Goal: Information Seeking & Learning: Learn about a topic

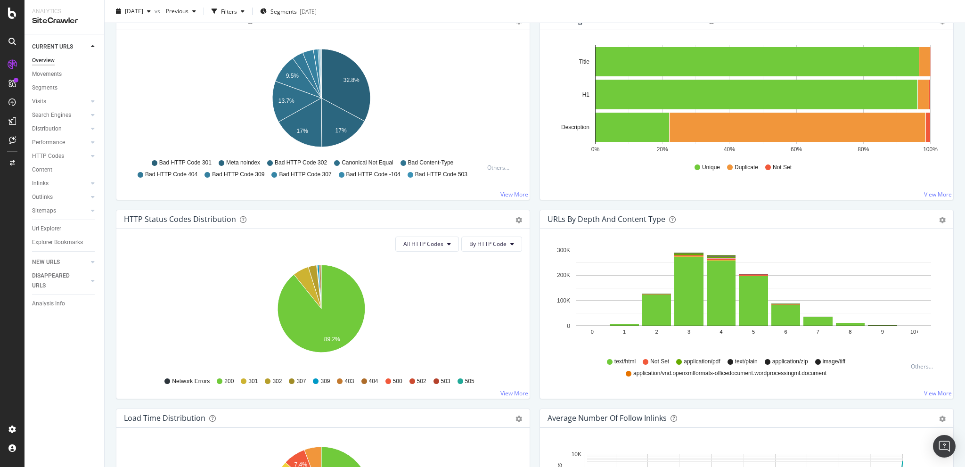
scroll to position [330, 0]
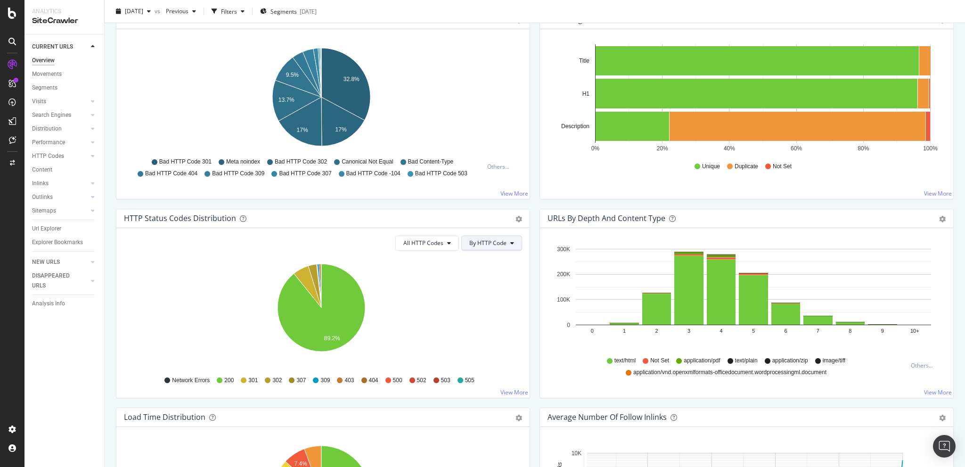
click at [503, 241] on span "By HTTP Code" at bounding box center [487, 243] width 37 height 8
click at [487, 260] on span "By Family" at bounding box center [485, 261] width 37 height 8
click at [518, 219] on div "HTTP Status Codes Distribution Pie Table Export as CSV Add to Custom Report" at bounding box center [322, 218] width 413 height 19
click at [516, 219] on icon "gear" at bounding box center [518, 219] width 7 height 7
click at [489, 255] on span "Table" at bounding box center [486, 254] width 86 height 13
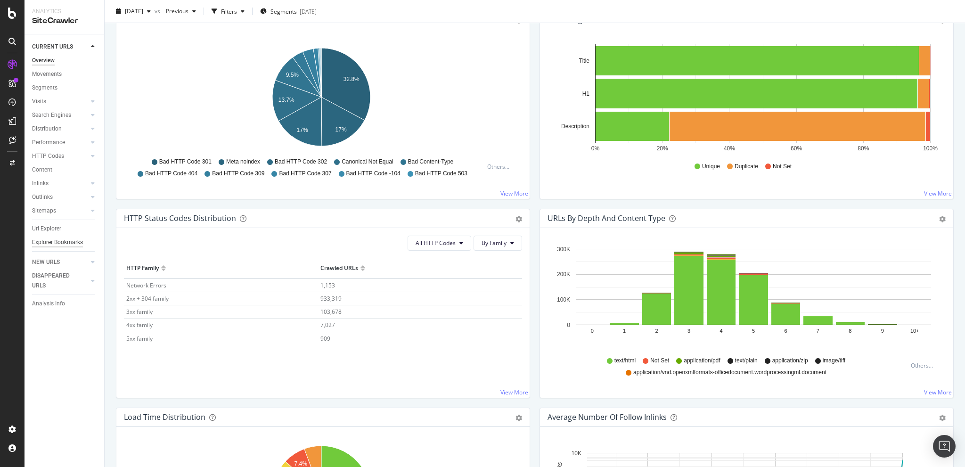
click at [51, 244] on div "Explorer Bookmarks" at bounding box center [57, 242] width 51 height 10
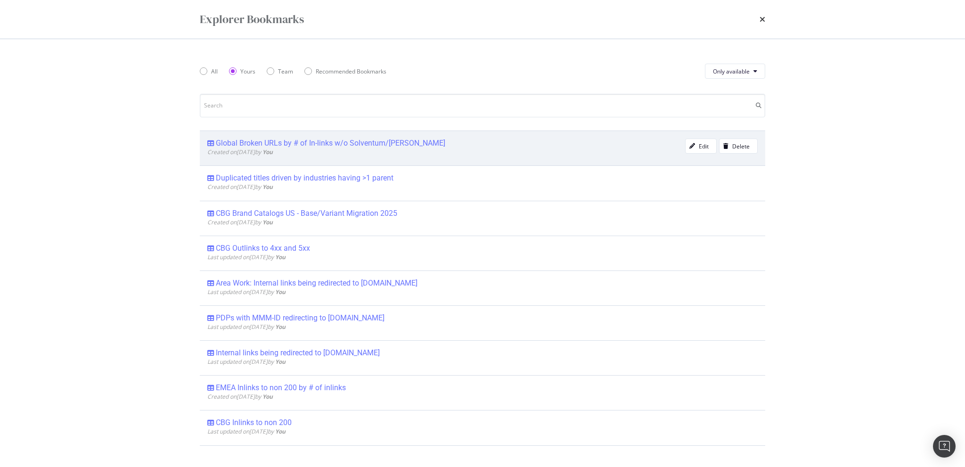
click at [300, 138] on div "Global Broken URLs by # of In-links w/o Solventum/Littmann Created on [DATE] by…" at bounding box center [482, 147] width 565 height 35
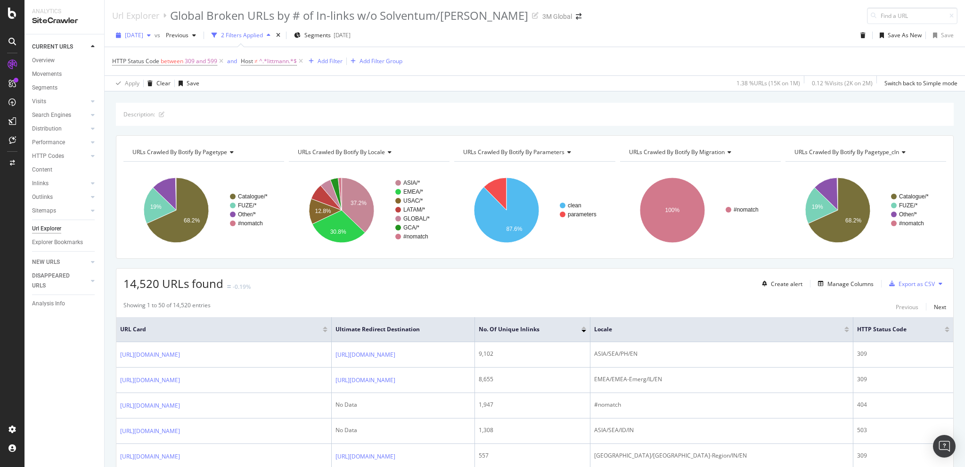
click at [143, 35] on span "[DATE]" at bounding box center [134, 35] width 18 height 8
click at [151, 49] on div "[DATE]" at bounding box center [151, 53] width 50 height 8
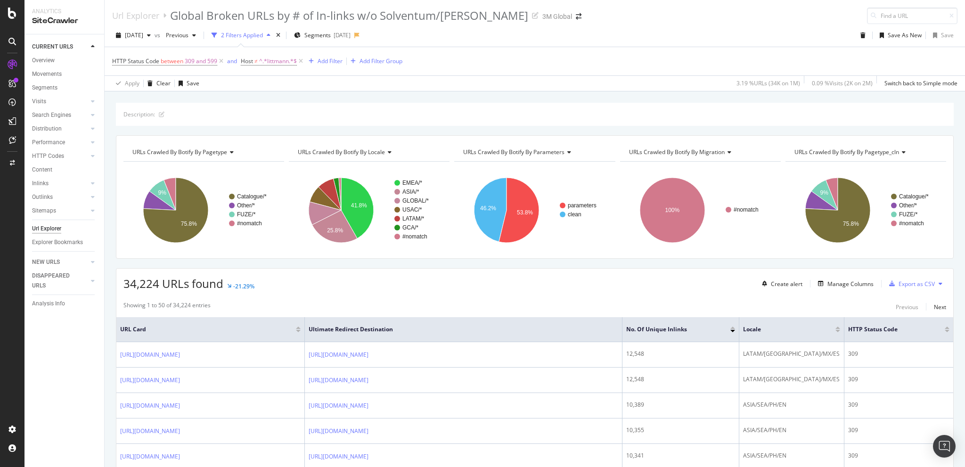
click at [52, 227] on div "Url Explorer" at bounding box center [46, 229] width 29 height 10
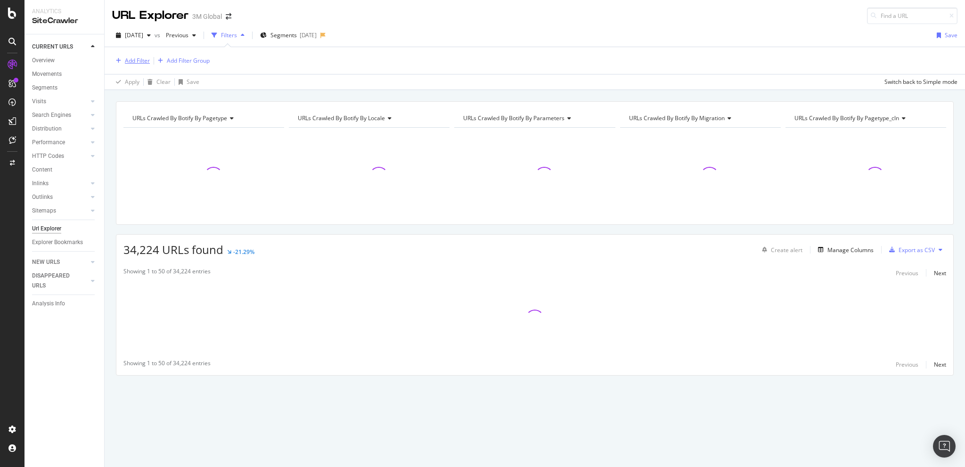
click at [139, 61] on div "Add Filter" at bounding box center [137, 61] width 25 height 8
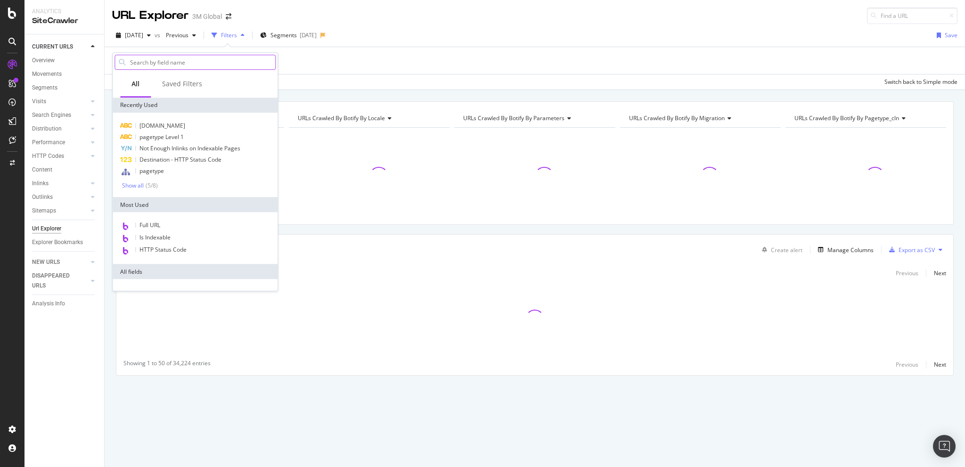
click at [146, 64] on input "text" at bounding box center [202, 62] width 146 height 14
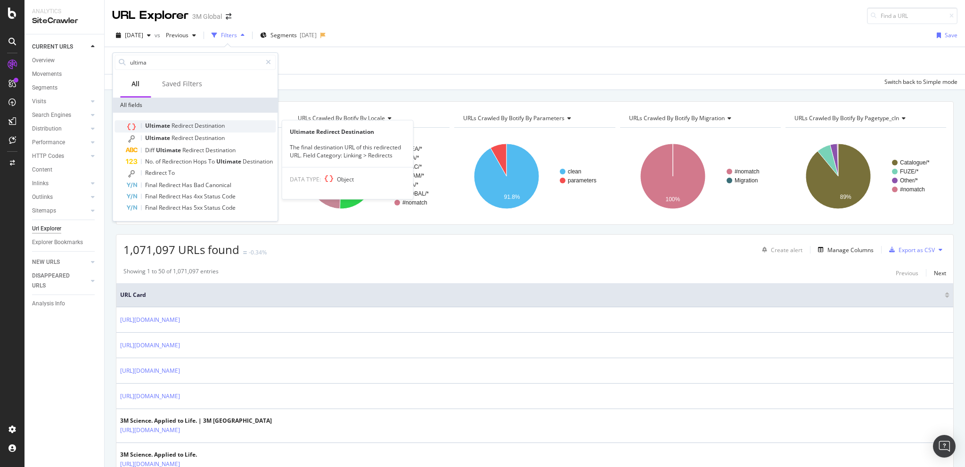
type input "ultima"
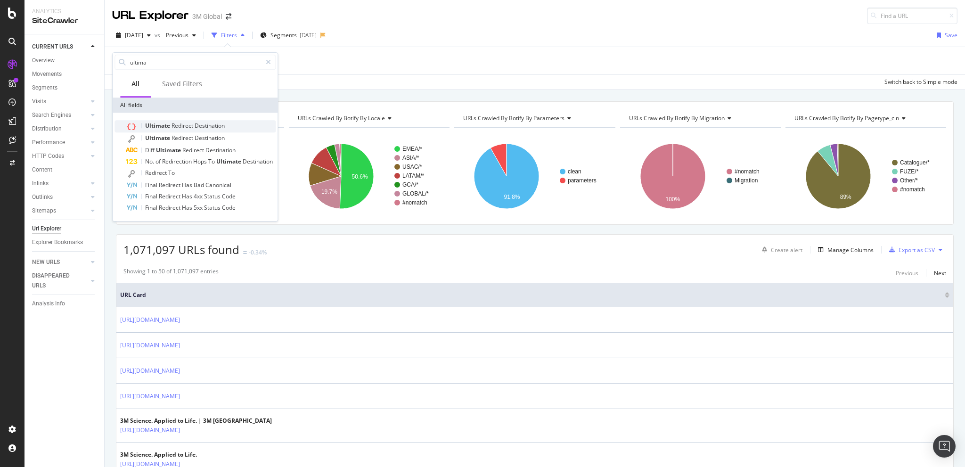
click at [166, 124] on span "Ultimate" at bounding box center [158, 126] width 26 height 8
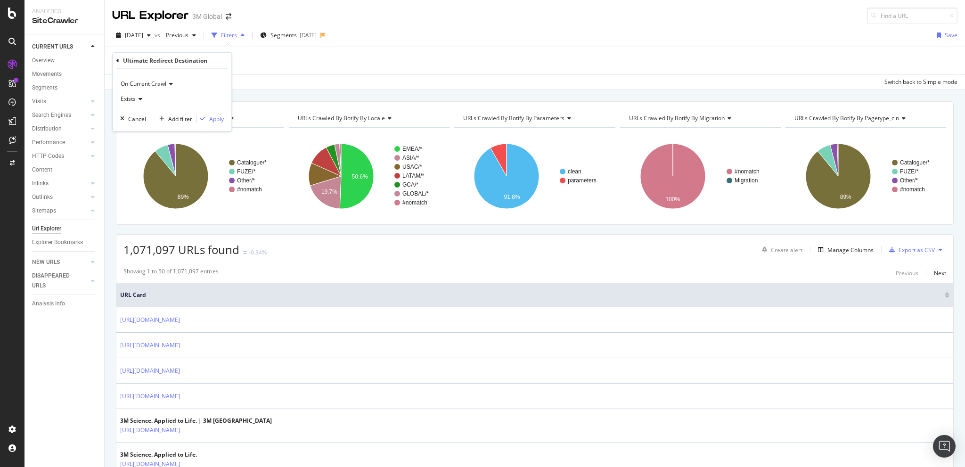
click at [139, 96] on icon at bounding box center [139, 99] width 7 height 6
click at [117, 59] on icon at bounding box center [117, 61] width 3 height 6
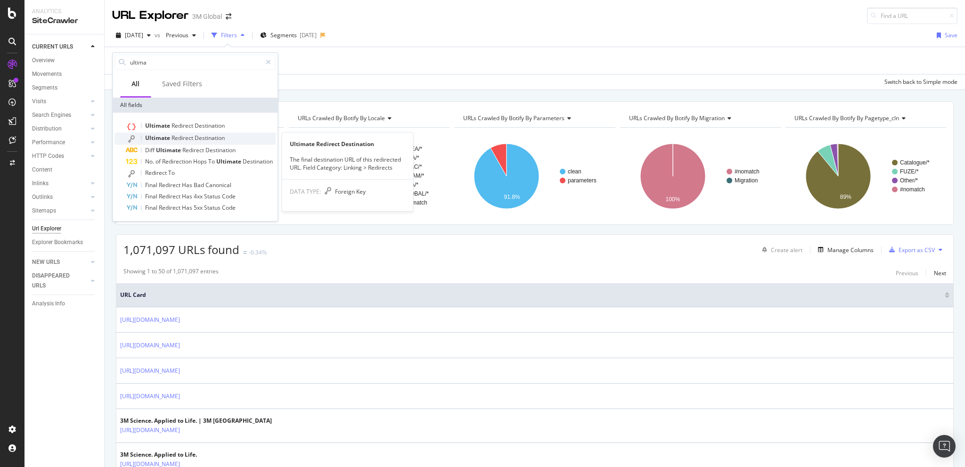
click at [202, 135] on span "Destination" at bounding box center [210, 138] width 30 height 8
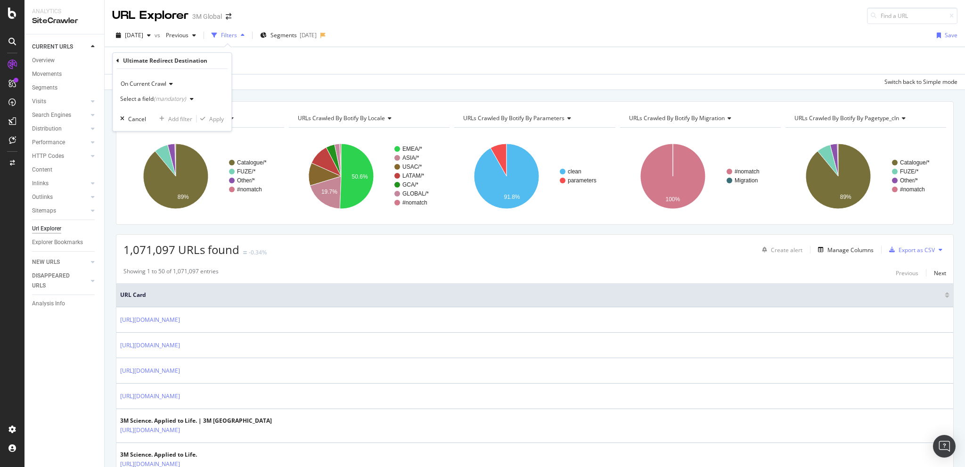
click at [159, 97] on div "(mandatory)" at bounding box center [170, 99] width 32 height 8
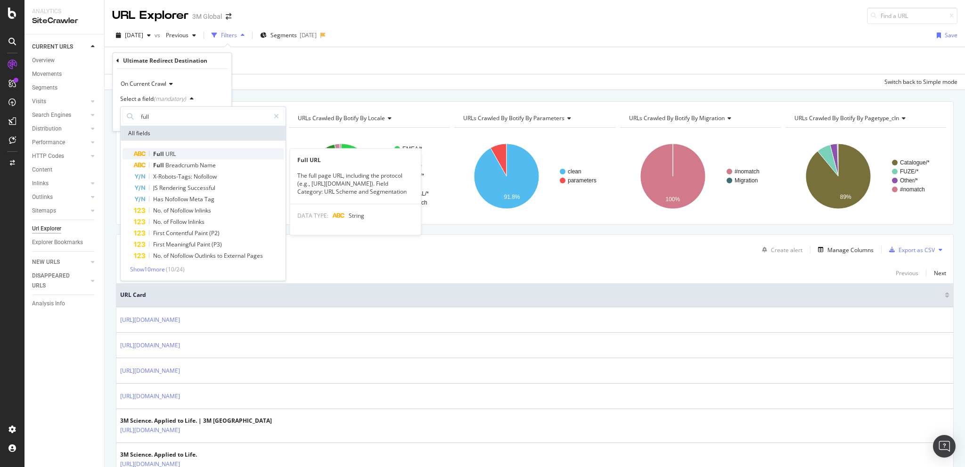
type input "full"
click at [171, 152] on span "URL" at bounding box center [170, 154] width 10 height 8
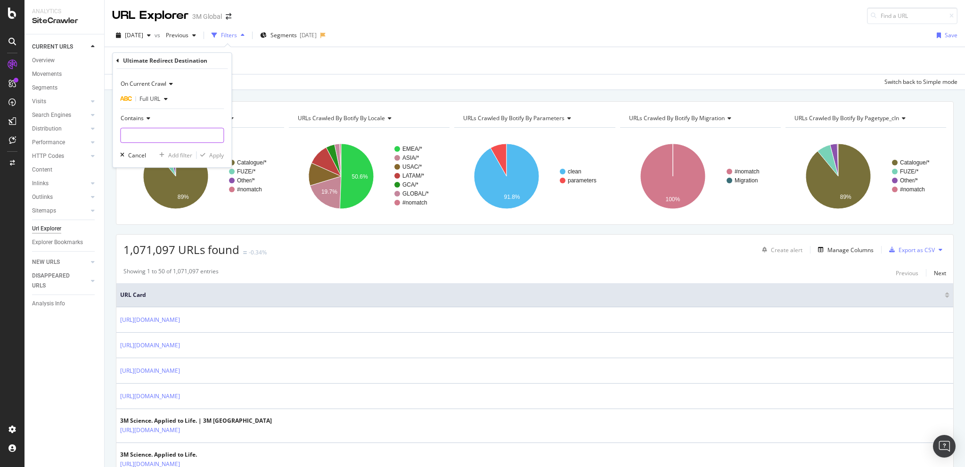
click at [148, 132] on input "text" at bounding box center [172, 135] width 103 height 15
type input "neogen"
click at [215, 154] on div "Apply" at bounding box center [216, 155] width 15 height 8
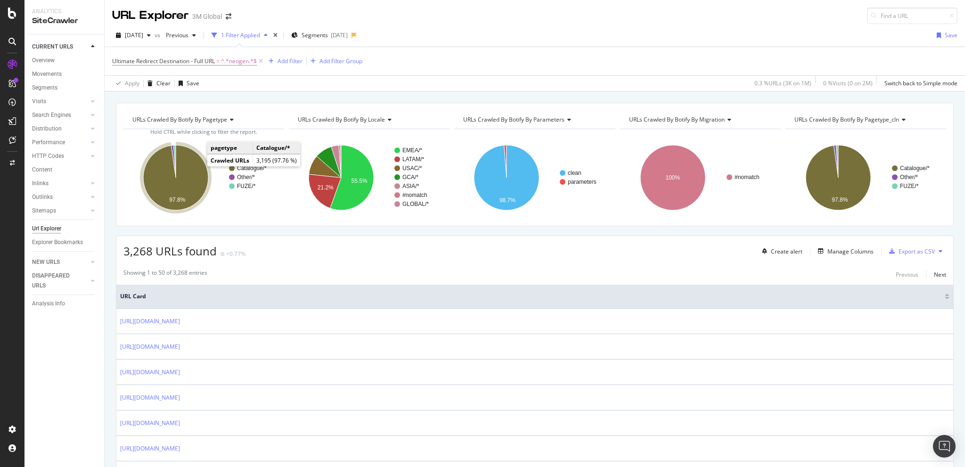
click at [197, 166] on icon "A chart." at bounding box center [175, 177] width 65 height 65
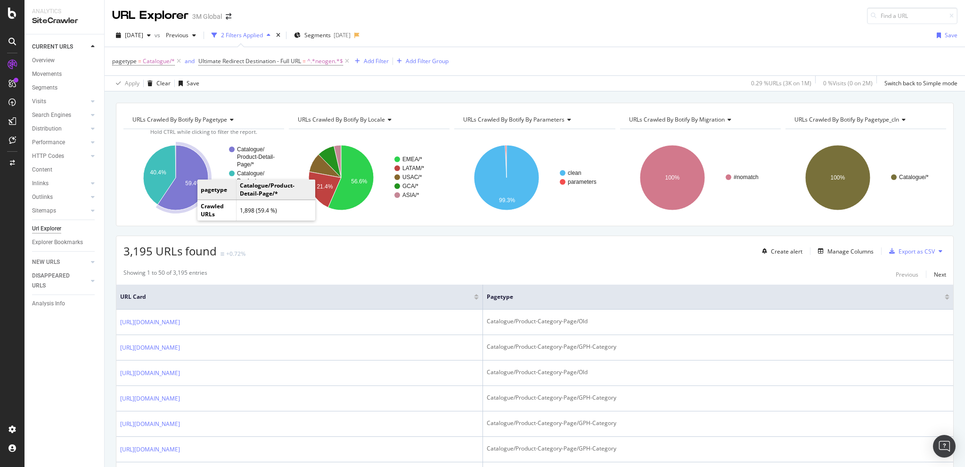
click at [185, 195] on icon "A chart." at bounding box center [183, 177] width 50 height 65
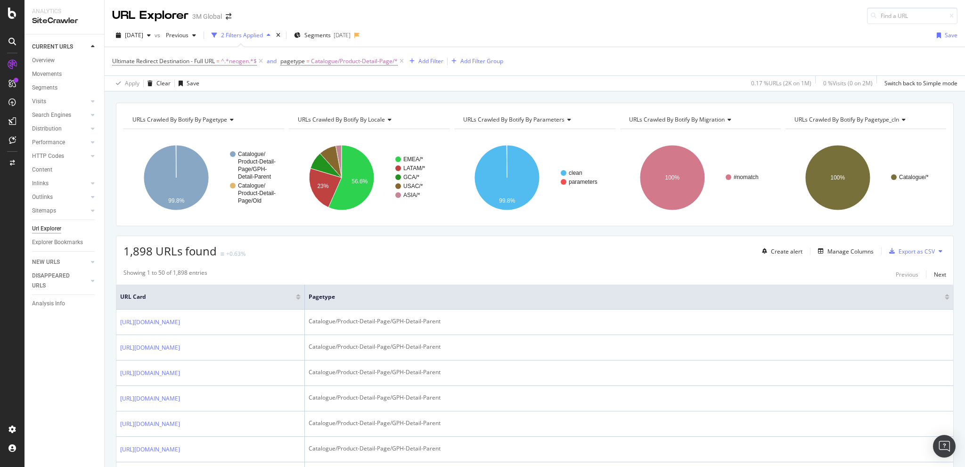
click at [422, 252] on div "1,898 URLs found +0.63% Create alert Manage Columns Export as CSV" at bounding box center [534, 247] width 836 height 23
click at [574, 256] on div "1,898 URLs found +0.63% Create alert Manage Columns Export as CSV" at bounding box center [534, 247] width 836 height 23
click at [852, 248] on div "Manage Columns" at bounding box center [850, 251] width 46 height 8
click at [850, 254] on div "Manage Columns" at bounding box center [850, 251] width 46 height 8
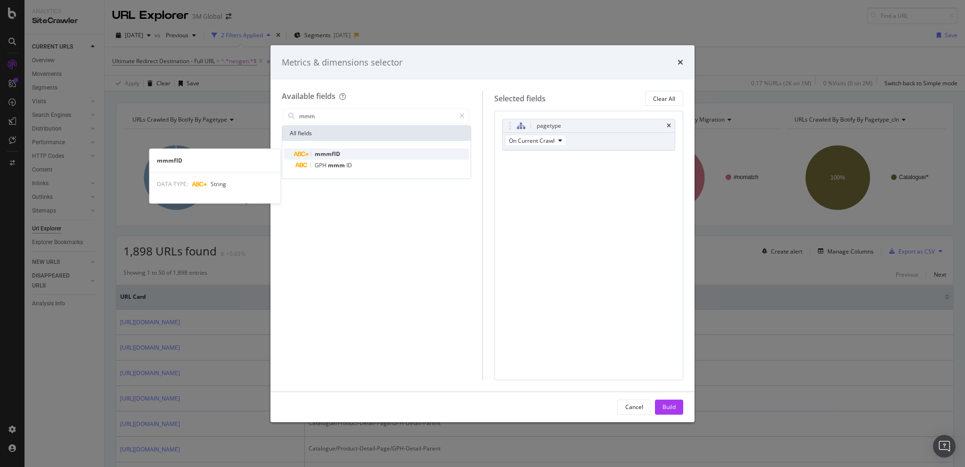
click at [352, 154] on div "mmmfID" at bounding box center [381, 153] width 173 height 11
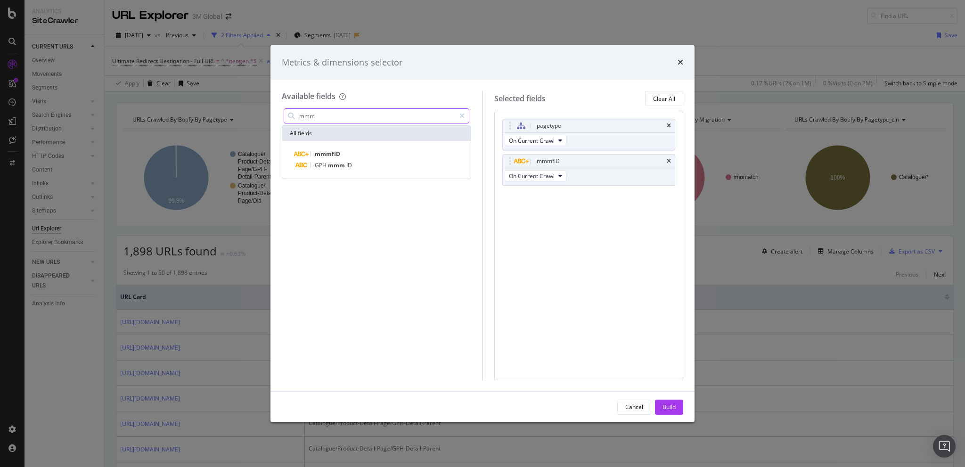
click at [409, 114] on input "mmm" at bounding box center [376, 116] width 157 height 14
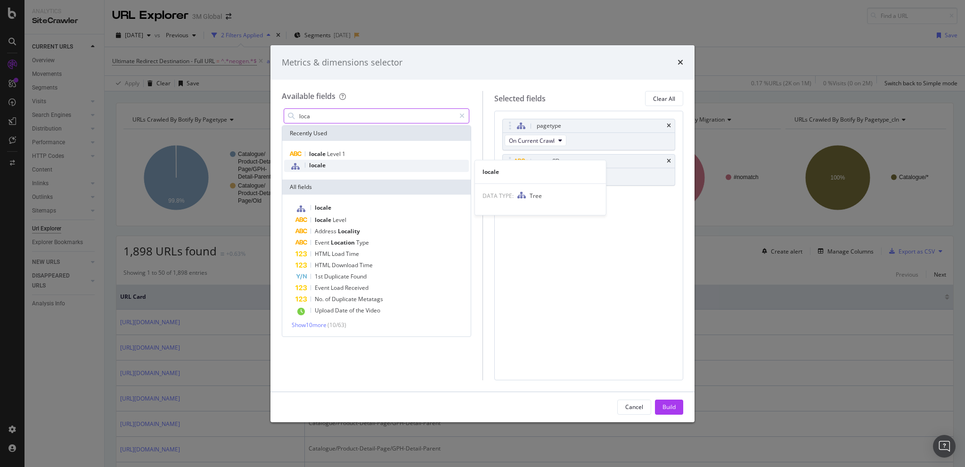
type input "loca"
click at [336, 161] on div "locale" at bounding box center [376, 166] width 185 height 12
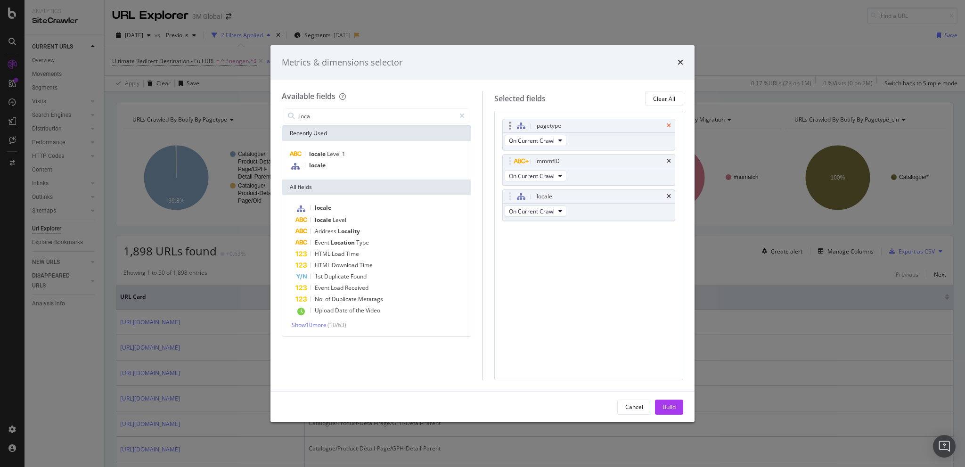
click at [666, 125] on icon "times" at bounding box center [668, 126] width 4 height 6
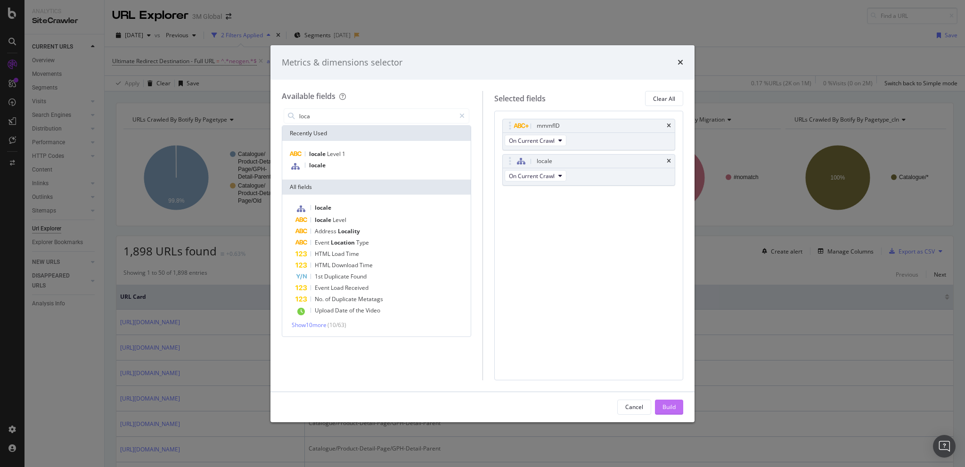
click at [658, 405] on button "Build" at bounding box center [669, 406] width 28 height 15
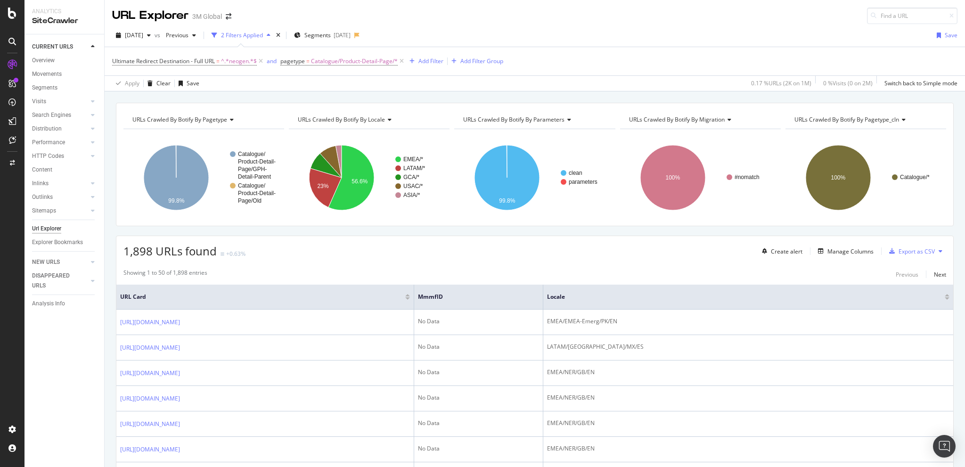
click at [156, 56] on span "Ultimate Redirect Destination - Full URL = ^.*neogen.*$" at bounding box center [188, 61] width 153 height 13
click at [153, 63] on span "Ultimate Redirect Destination - Full URL" at bounding box center [163, 61] width 103 height 8
click at [477, 24] on div "[DATE] vs Previous 2 Filters Applied Segments [DATE] Save Ultimate Redirect Des…" at bounding box center [535, 57] width 860 height 67
click at [835, 247] on div "Manage Columns" at bounding box center [850, 251] width 46 height 8
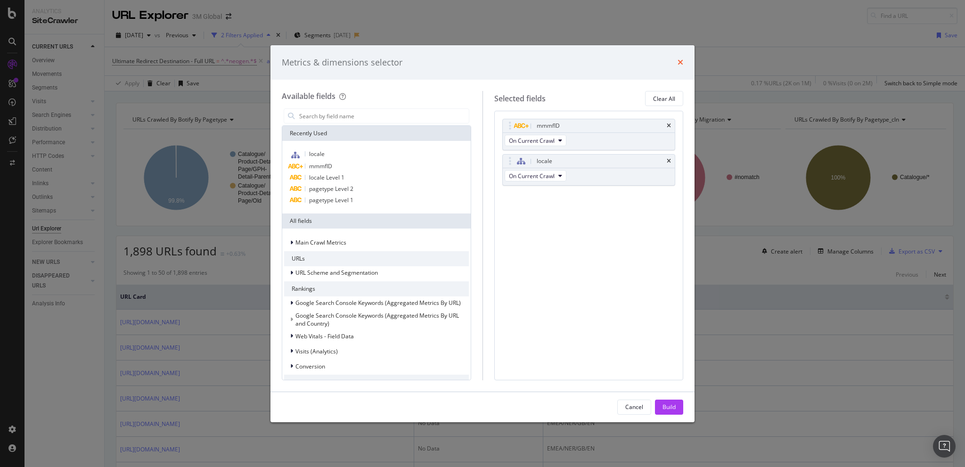
click at [681, 60] on icon "times" at bounding box center [680, 62] width 6 height 8
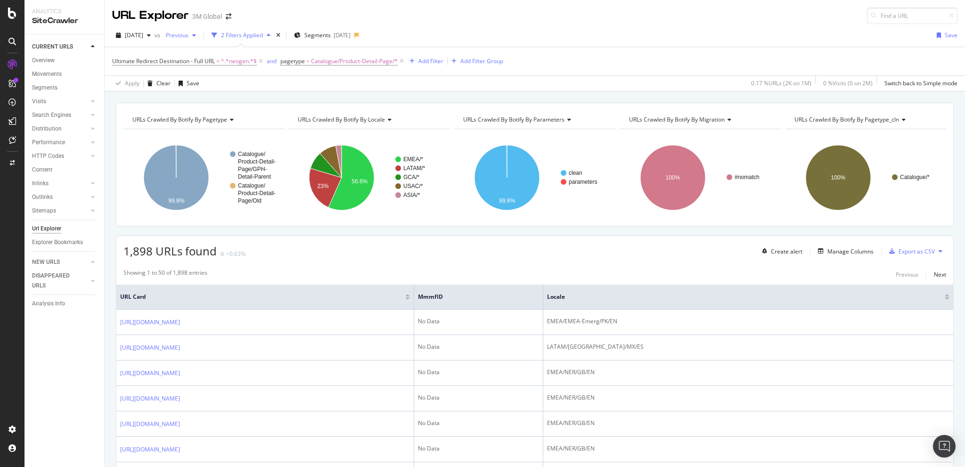
click at [188, 35] on span "Previous" at bounding box center [175, 35] width 26 height 8
click at [465, 32] on div "[DATE] vs Previous 2 Filters Applied Segments [DATE] Save" at bounding box center [535, 37] width 860 height 19
click at [143, 36] on span "[DATE]" at bounding box center [134, 35] width 18 height 8
click at [158, 65] on div "[DATE]" at bounding box center [151, 69] width 50 height 8
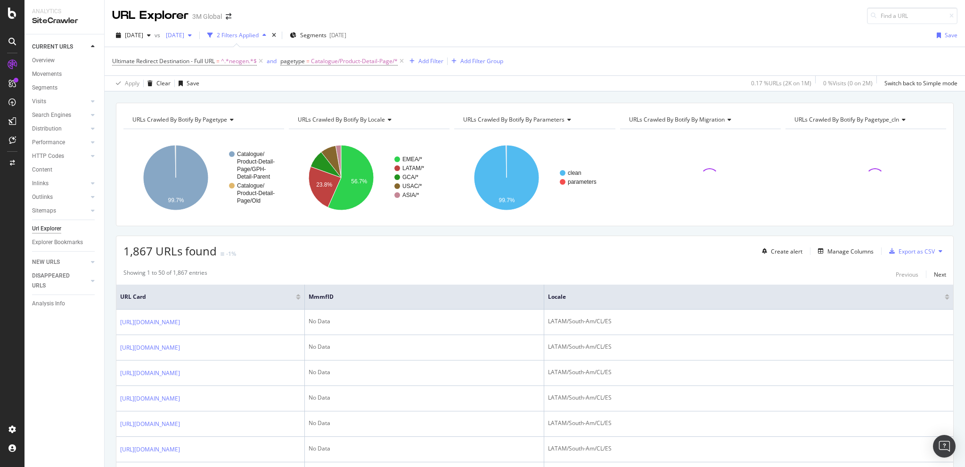
click at [184, 37] on span "[DATE]" at bounding box center [173, 35] width 22 height 8
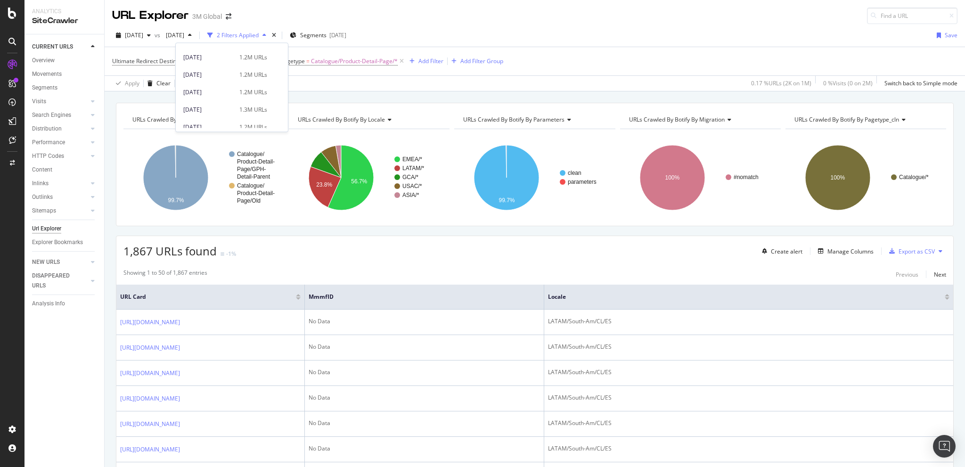
scroll to position [659, 0]
click at [200, 121] on div "[DATE]" at bounding box center [208, 121] width 50 height 8
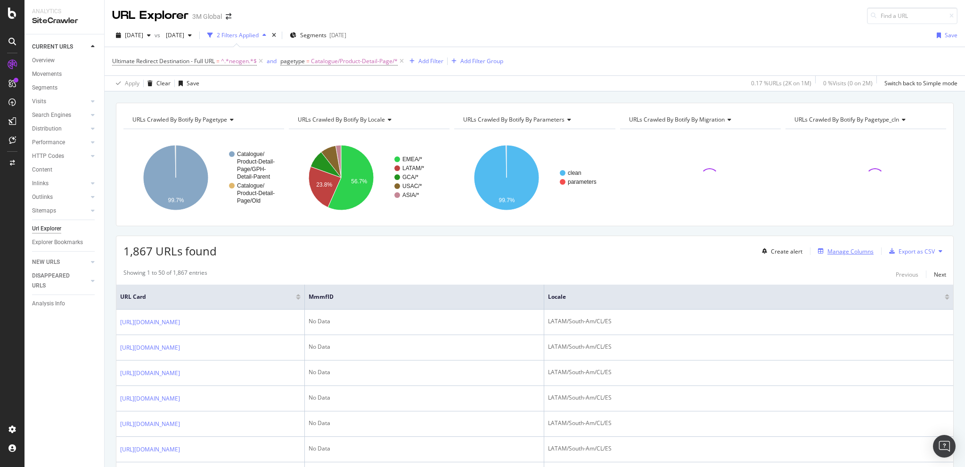
click at [827, 251] on div "Manage Columns" at bounding box center [850, 251] width 46 height 8
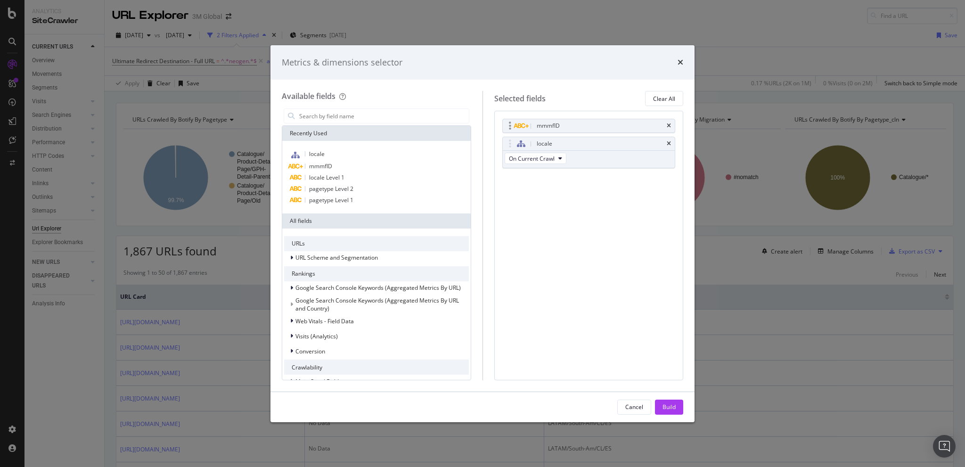
click at [577, 123] on div "mmmfID" at bounding box center [600, 125] width 130 height 9
click at [676, 62] on div "Metrics & dimensions selector" at bounding box center [482, 63] width 401 height 12
click at [680, 62] on icon "times" at bounding box center [680, 62] width 6 height 8
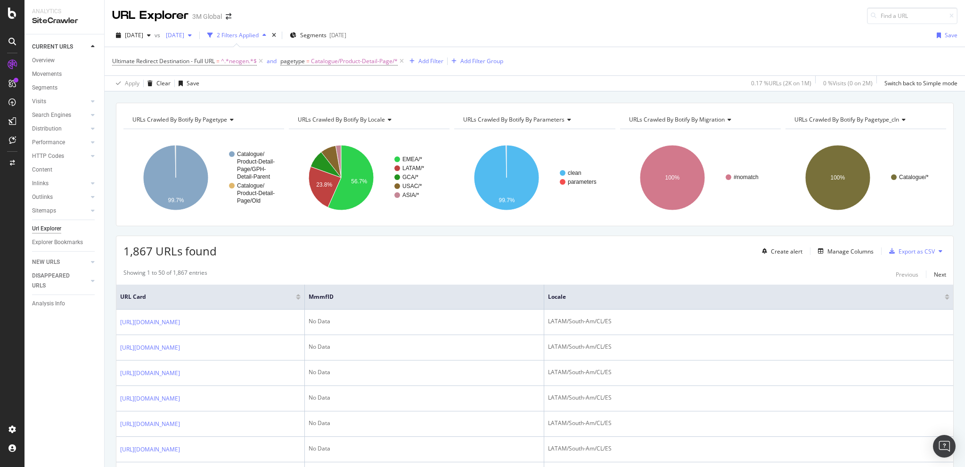
click at [195, 31] on div "[DATE]" at bounding box center [178, 35] width 33 height 14
click at [203, 85] on div "[DATE]" at bounding box center [208, 86] width 50 height 8
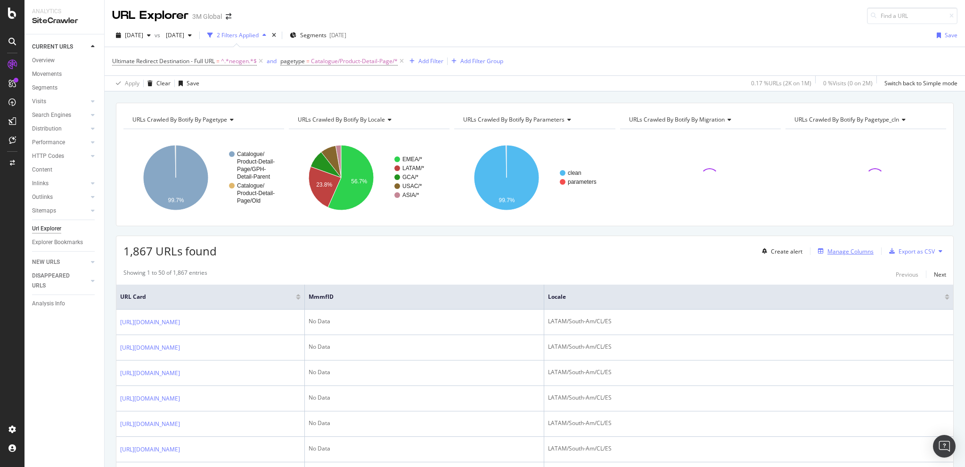
click at [837, 246] on div "Manage Columns" at bounding box center [843, 251] width 59 height 10
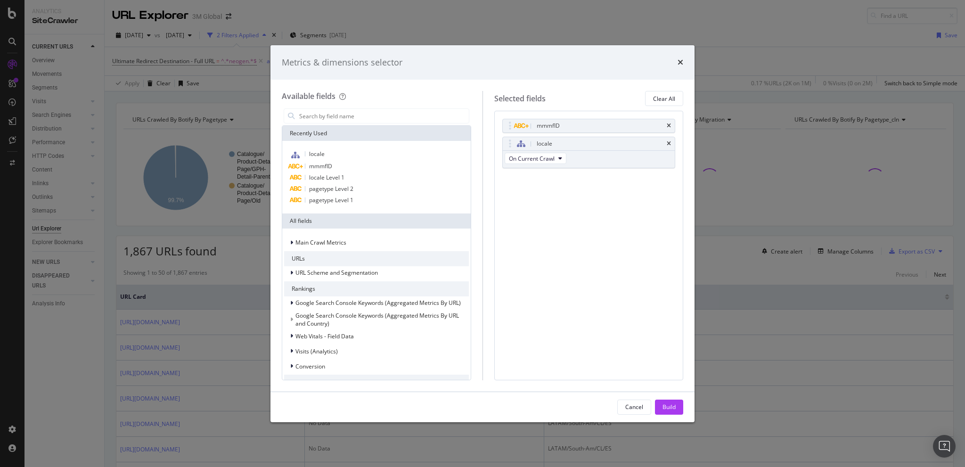
click at [678, 57] on div "times" at bounding box center [680, 63] width 6 height 12
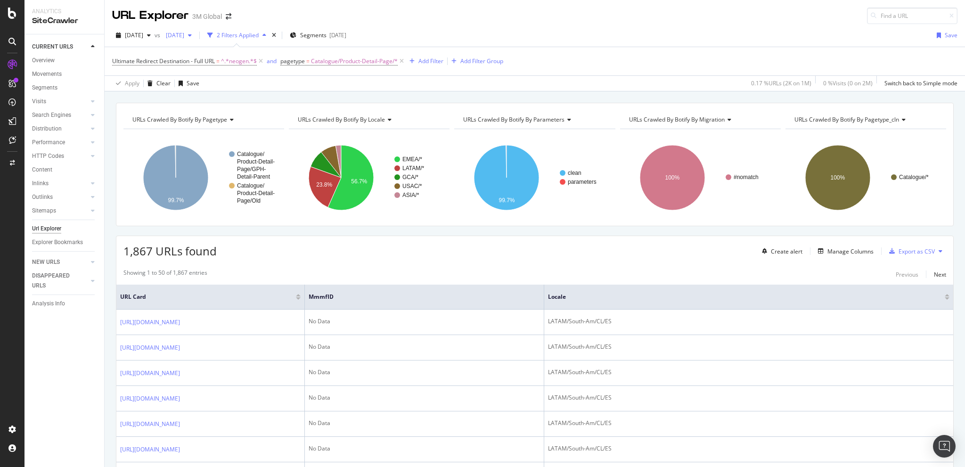
click at [184, 34] on span "[DATE]" at bounding box center [173, 35] width 22 height 8
click at [222, 50] on div "[DATE]" at bounding box center [208, 52] width 50 height 8
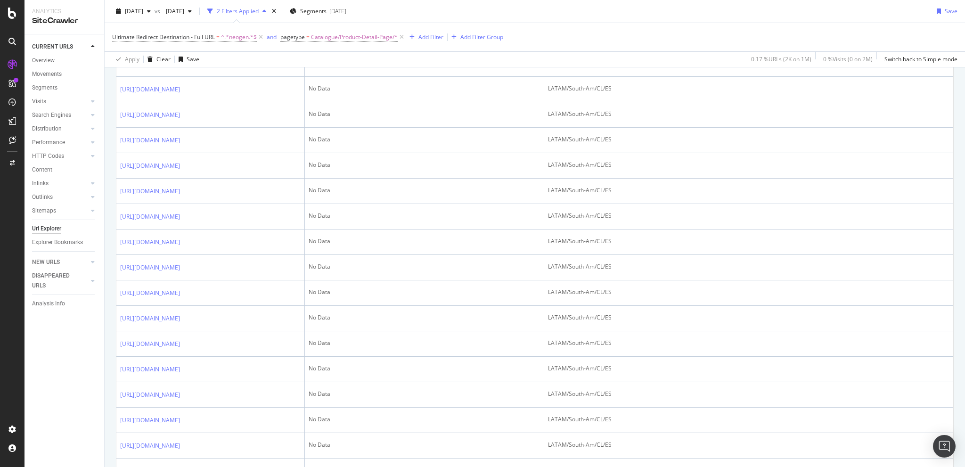
scroll to position [110, 0]
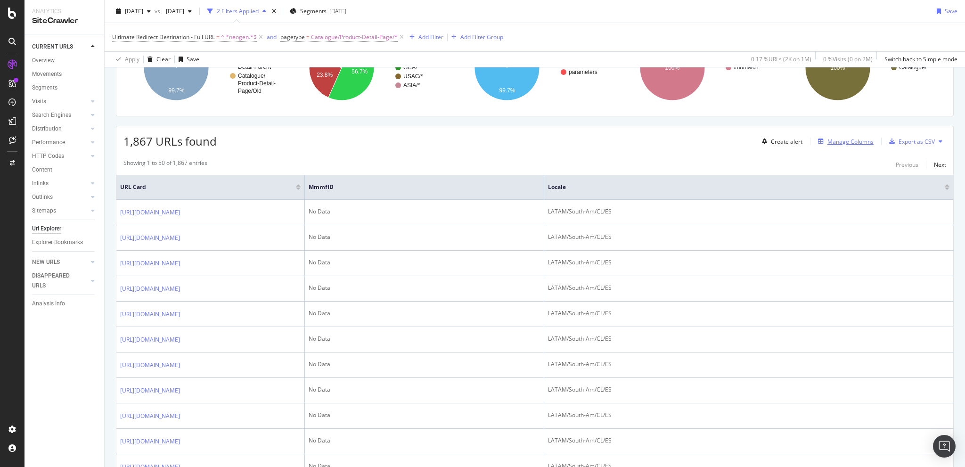
click at [827, 138] on div "Manage Columns" at bounding box center [850, 142] width 46 height 8
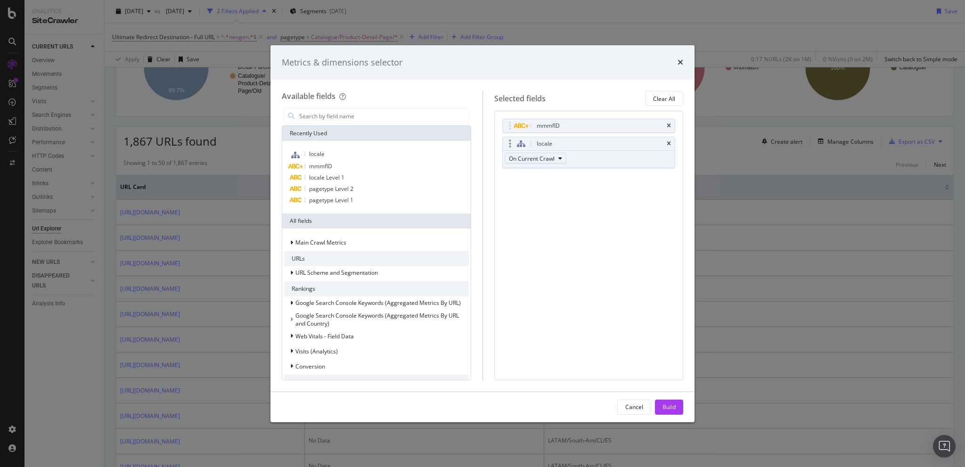
click at [556, 162] on button "On Current Crawl" at bounding box center [535, 158] width 62 height 11
click at [680, 58] on icon "times" at bounding box center [680, 62] width 6 height 8
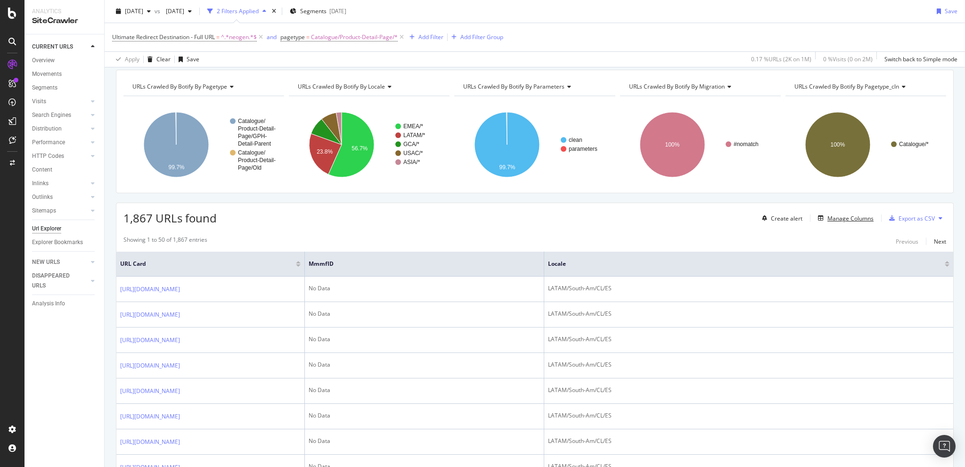
scroll to position [0, 0]
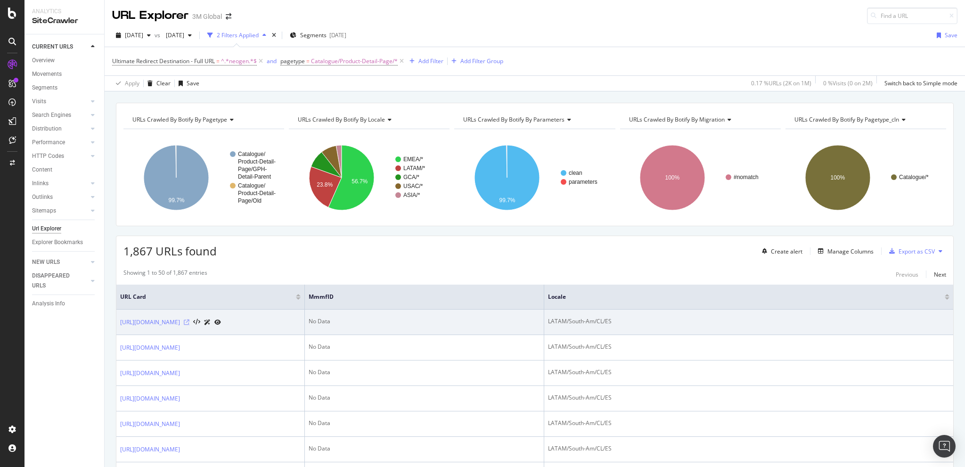
click at [189, 319] on icon at bounding box center [187, 322] width 6 height 6
